Goal: Transaction & Acquisition: Purchase product/service

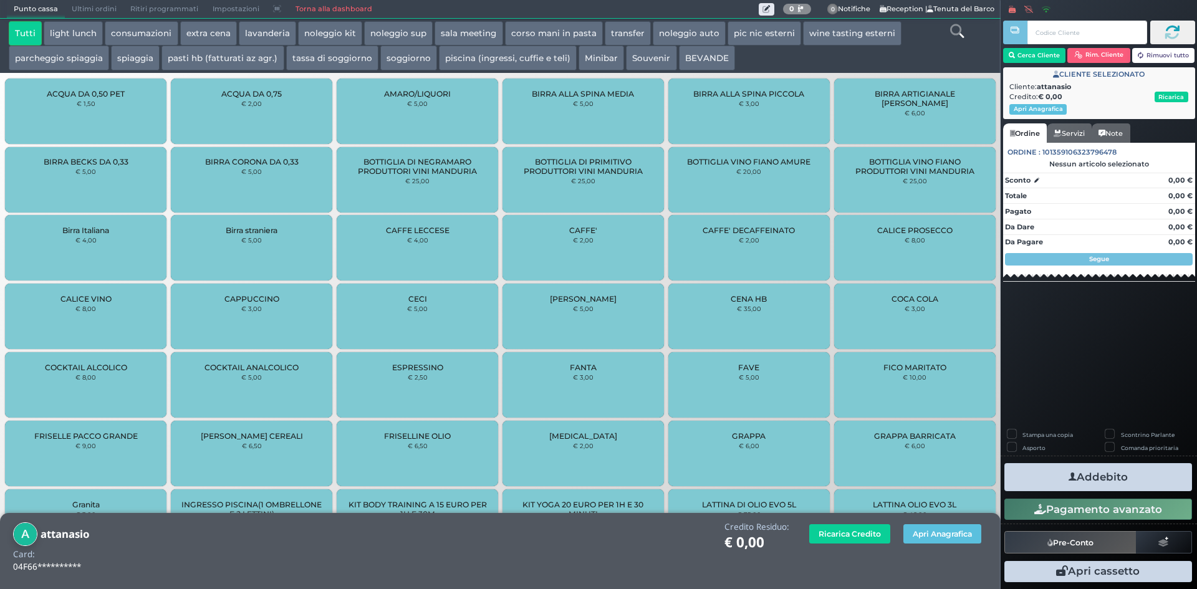
click at [311, 3] on link "Torna alla dashboard" at bounding box center [333, 9] width 90 height 17
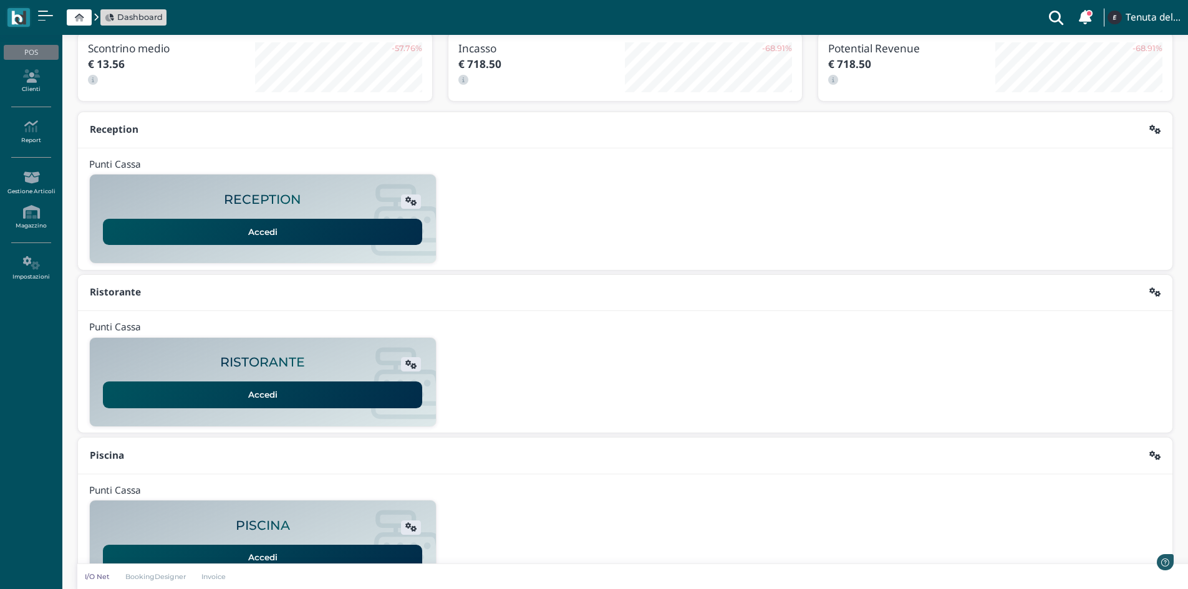
scroll to position [102, 0]
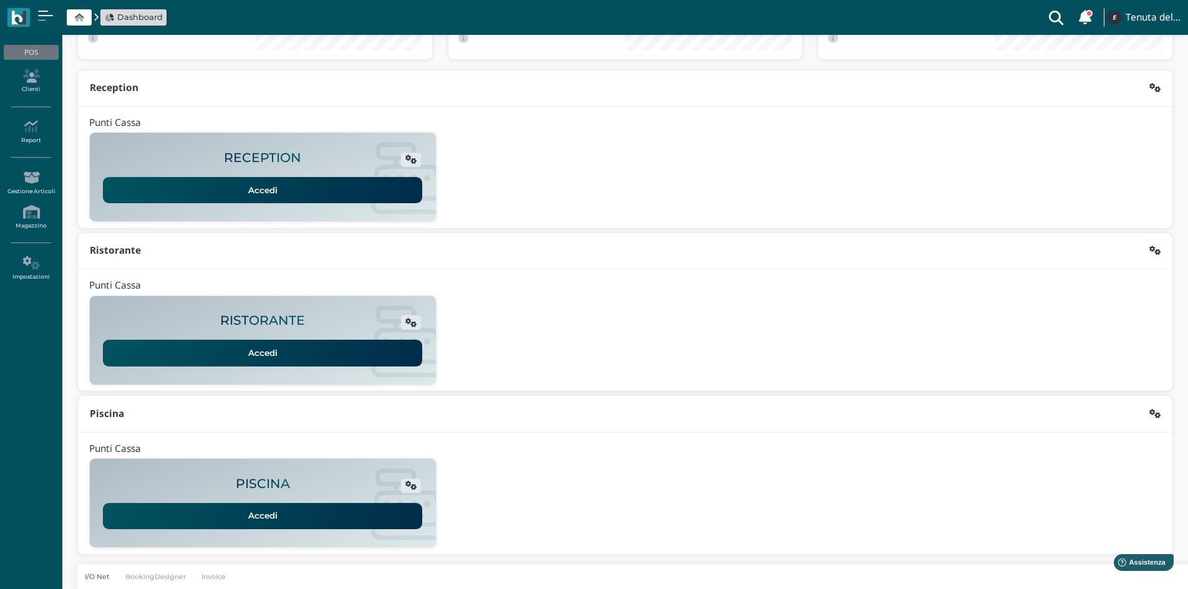
click at [263, 510] on link "Accedi" at bounding box center [262, 516] width 319 height 26
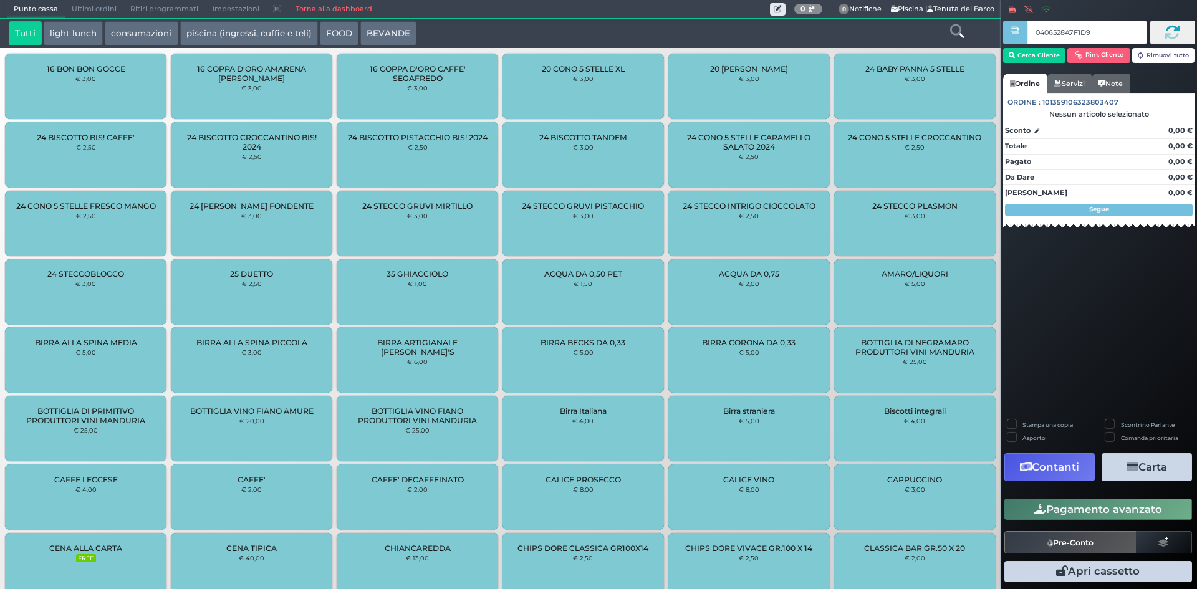
type input "0406528A7F1D91"
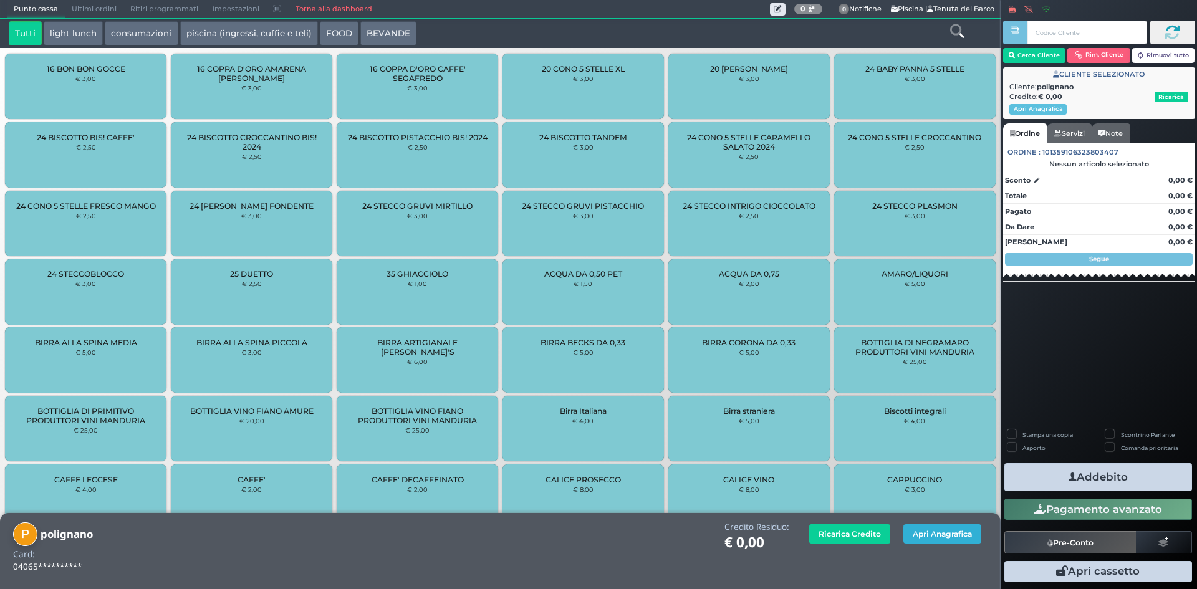
click at [924, 534] on button "Apri Anagrafica" at bounding box center [942, 533] width 78 height 19
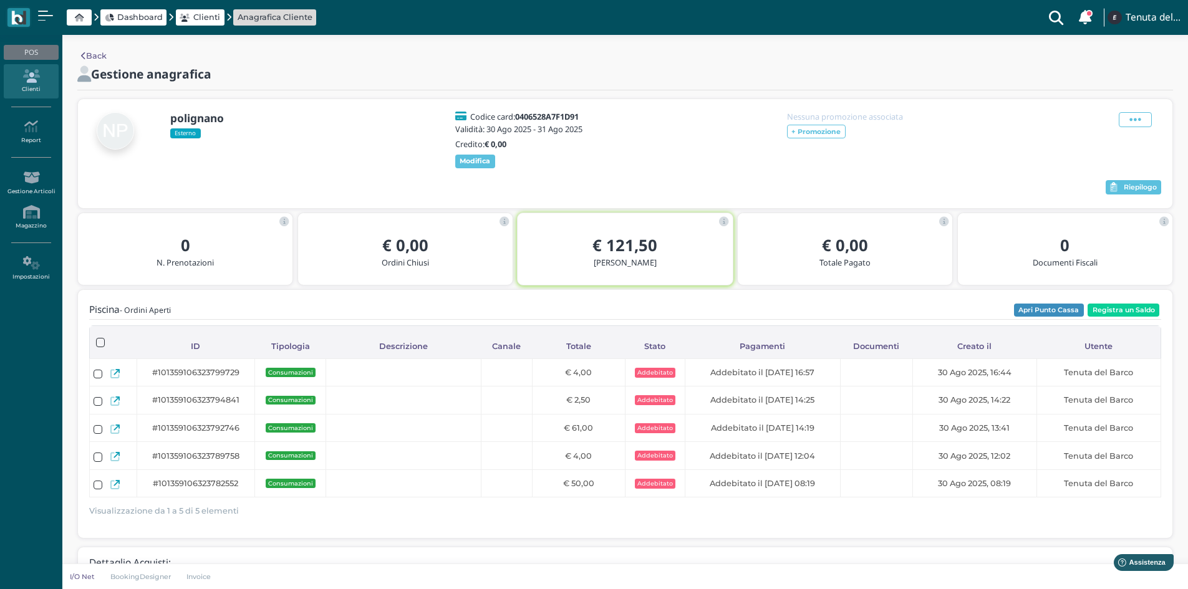
click at [1122, 311] on div "Piscina - Ordini Aperti Apri Punto Cassa Registra un Saldo Caricamento in corso…" at bounding box center [625, 414] width 1072 height 226
click at [1123, 314] on button "Registra un Saldo" at bounding box center [1123, 311] width 72 height 14
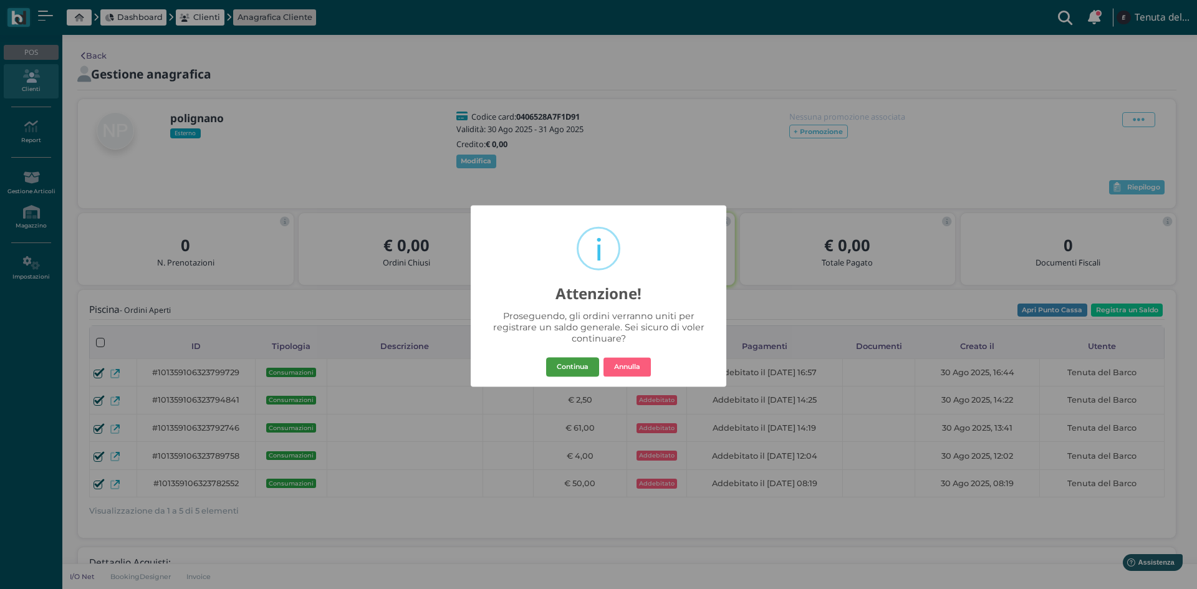
click at [569, 360] on button "Continua" at bounding box center [572, 367] width 53 height 20
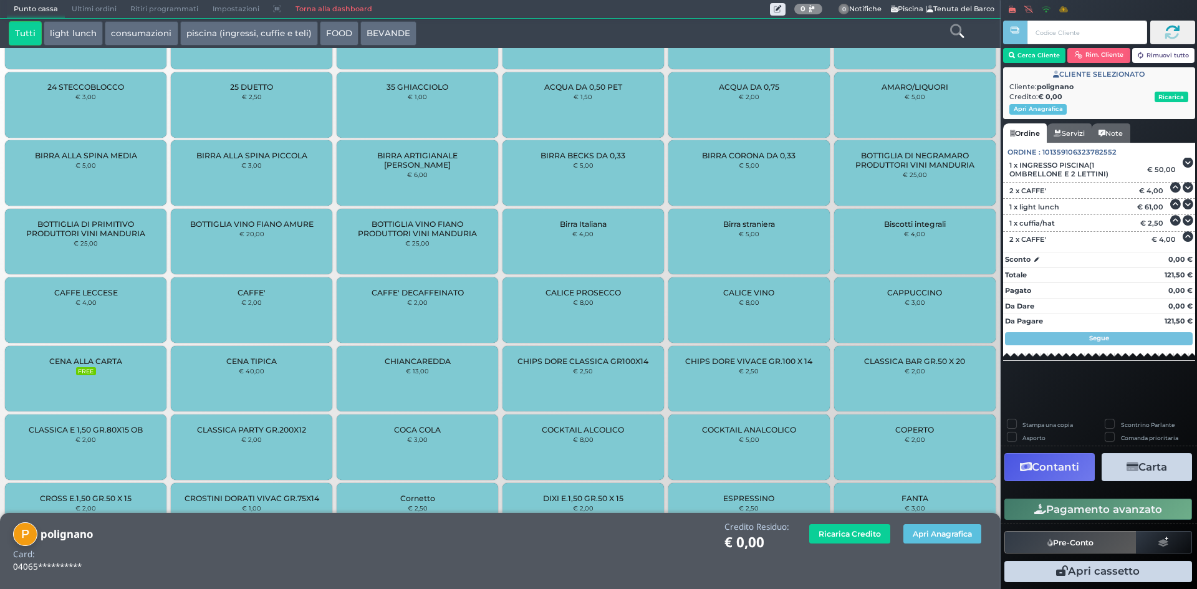
scroll to position [712, 0]
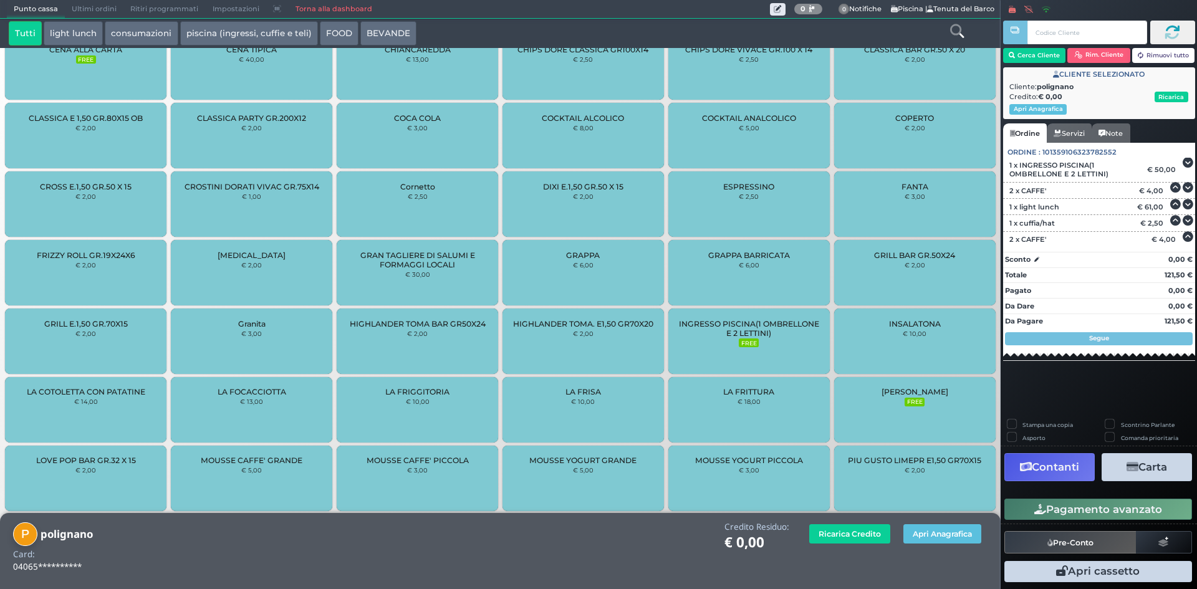
click at [1159, 478] on button "Carta" at bounding box center [1147, 467] width 90 height 28
